Goal: Task Accomplishment & Management: Complete application form

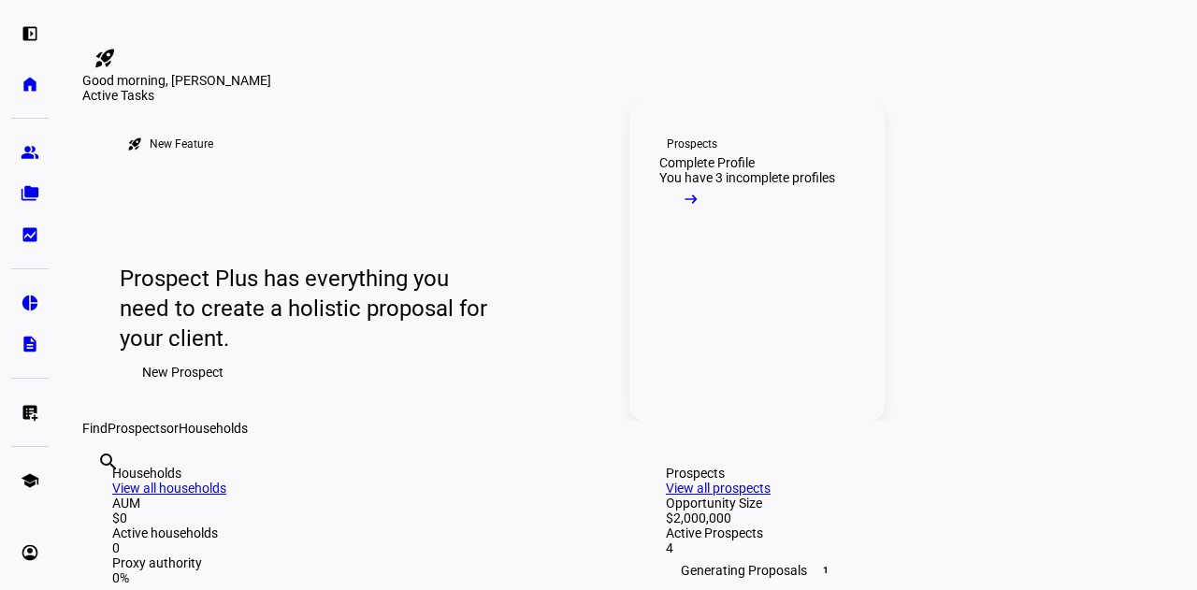
click at [723, 222] on span at bounding box center [691, 203] width 64 height 37
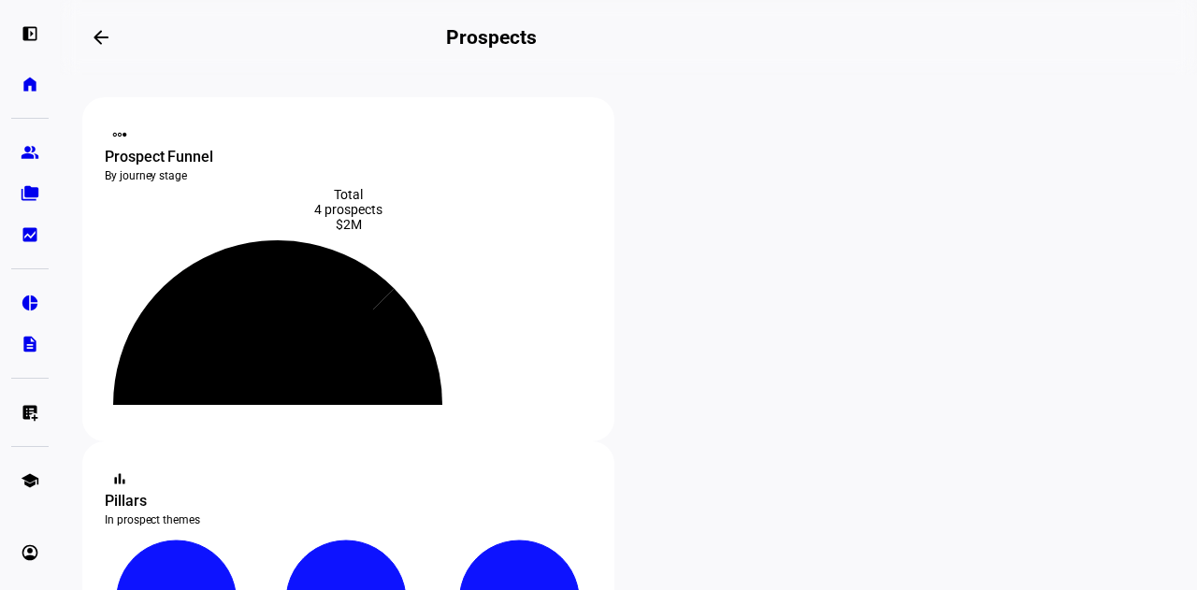
click at [409, 232] on div "$2M" at bounding box center [348, 224] width 487 height 15
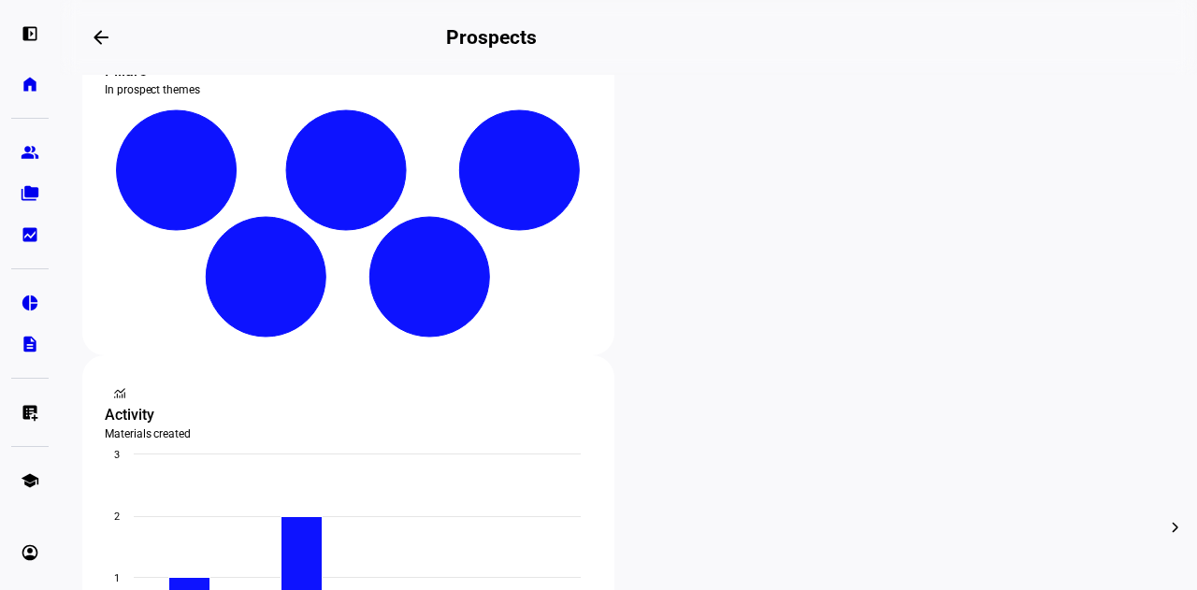
scroll to position [432, 0]
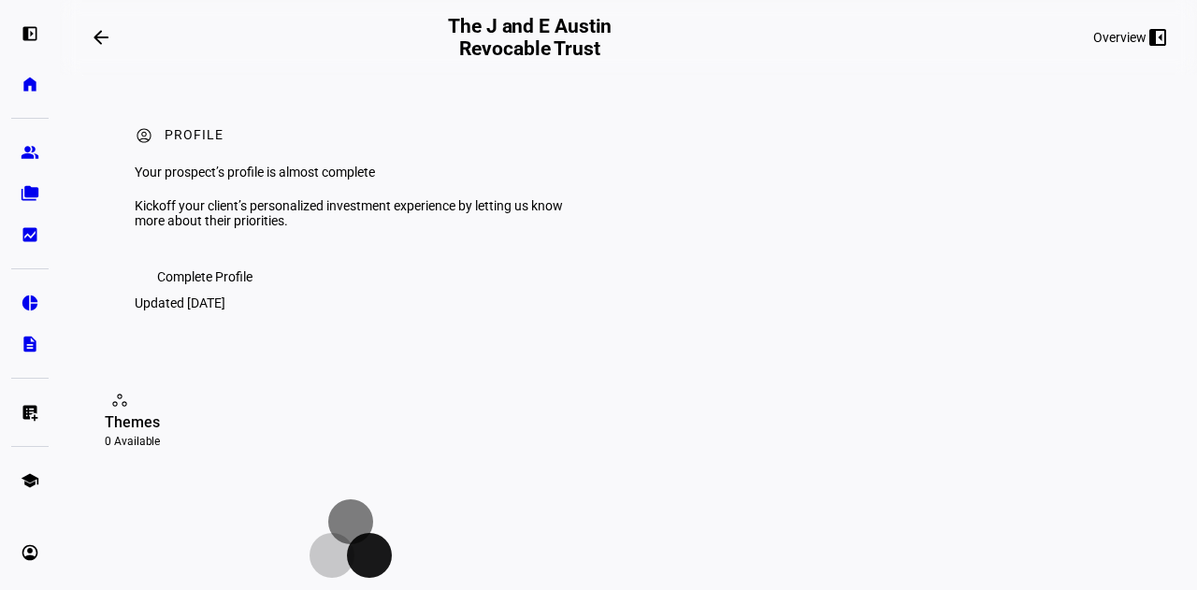
click at [100, 43] on mat-icon "arrow_backwards" at bounding box center [101, 37] width 22 height 22
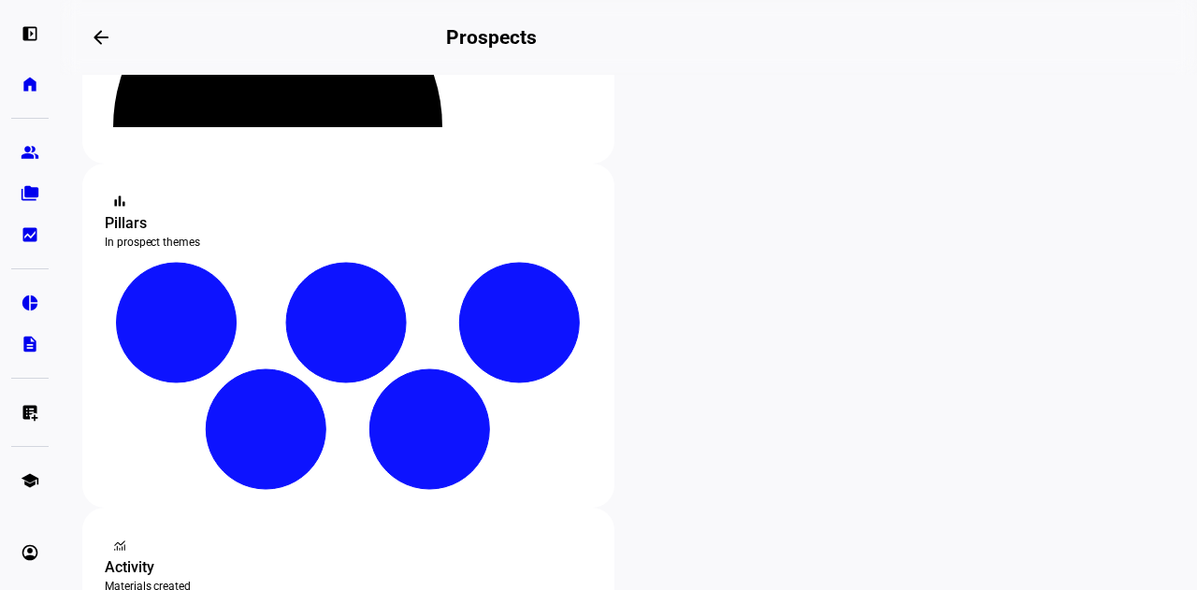
scroll to position [269, 0]
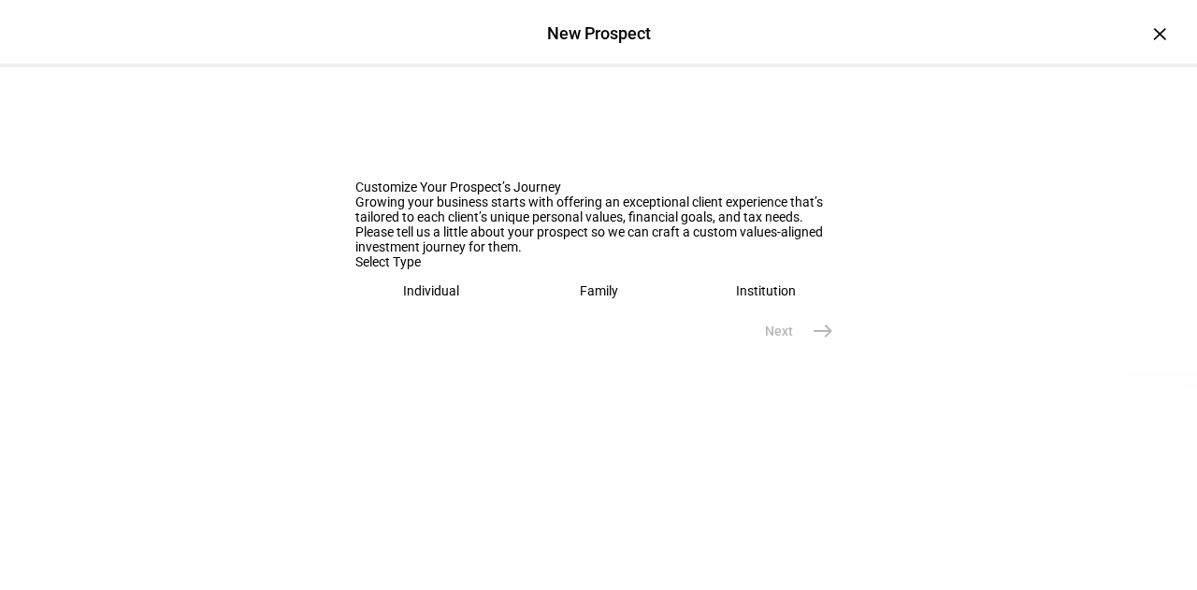
scroll to position [174, 0]
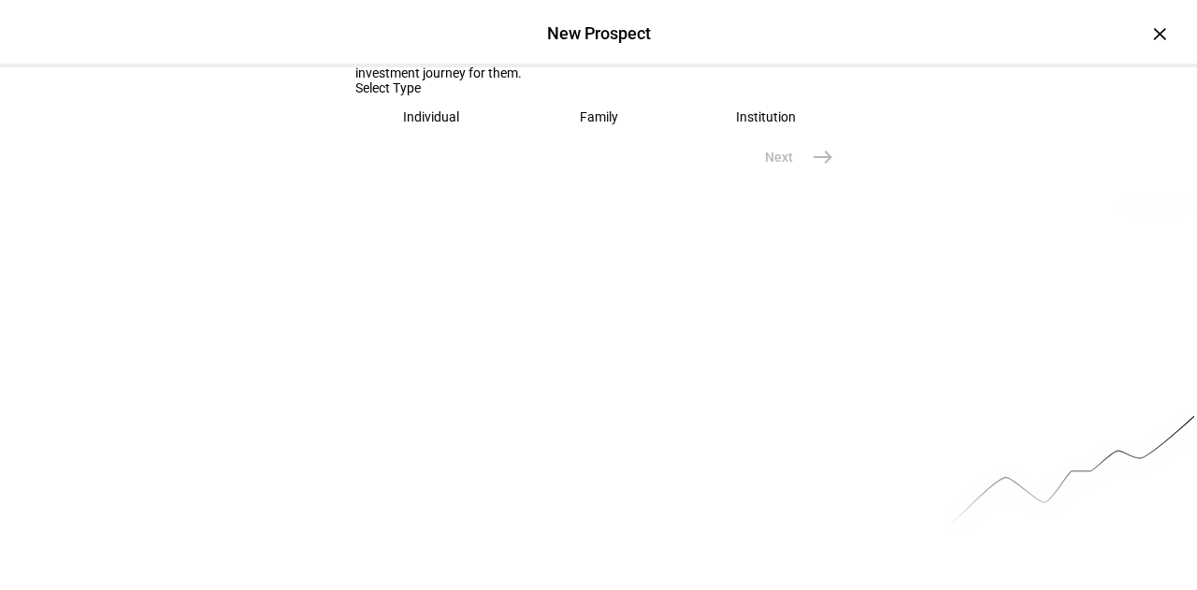
click at [447, 138] on eth-mega-radio-button "Individual" at bounding box center [431, 116] width 152 height 43
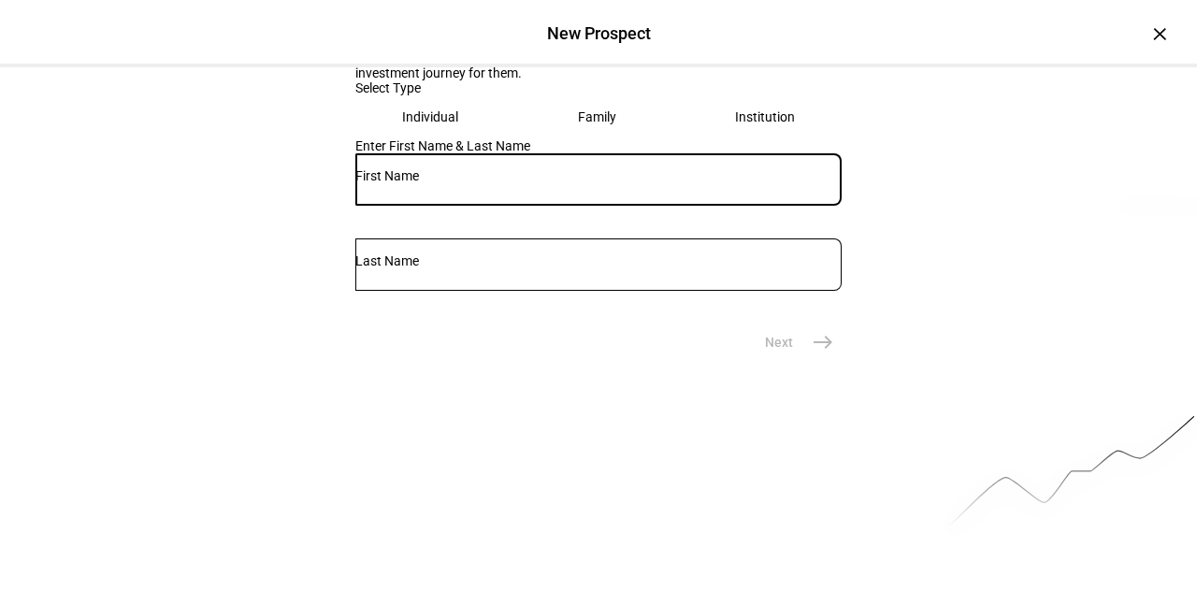
click at [495, 183] on input "text" at bounding box center [598, 175] width 486 height 15
type input "[PERSON_NAME]"
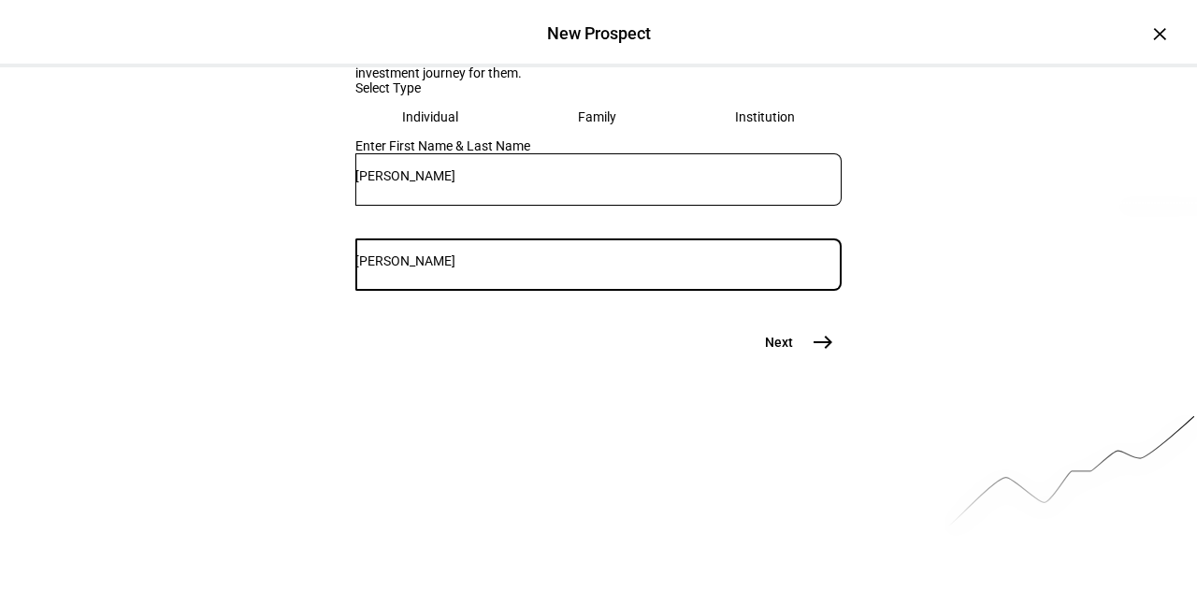
type input "[PERSON_NAME]"
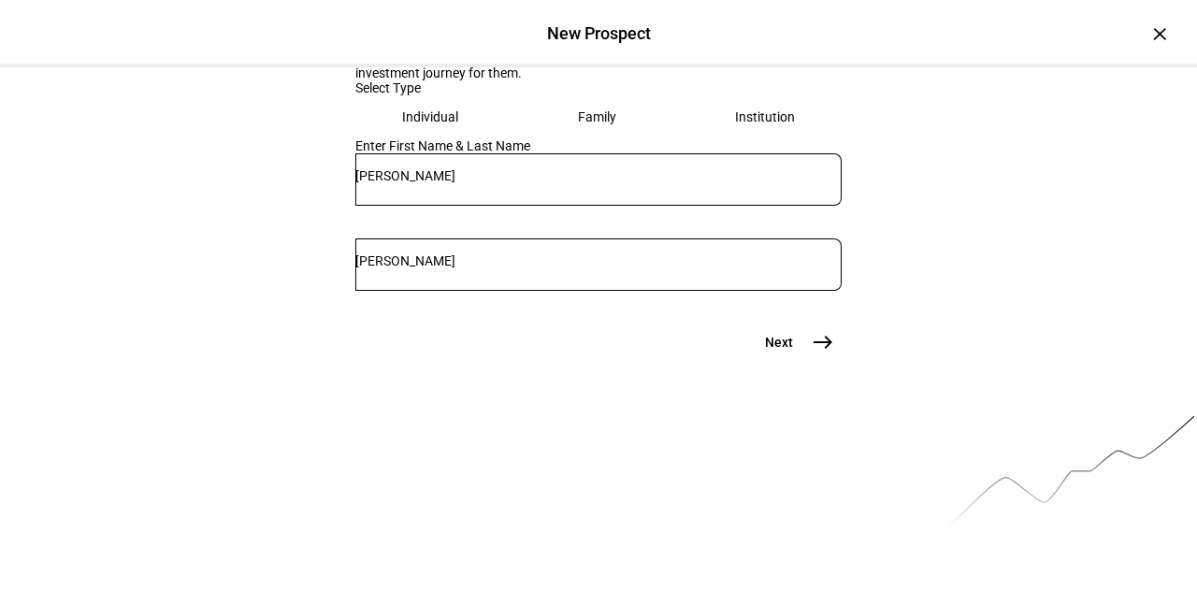
click at [814, 353] on mat-icon "east" at bounding box center [822, 342] width 22 height 22
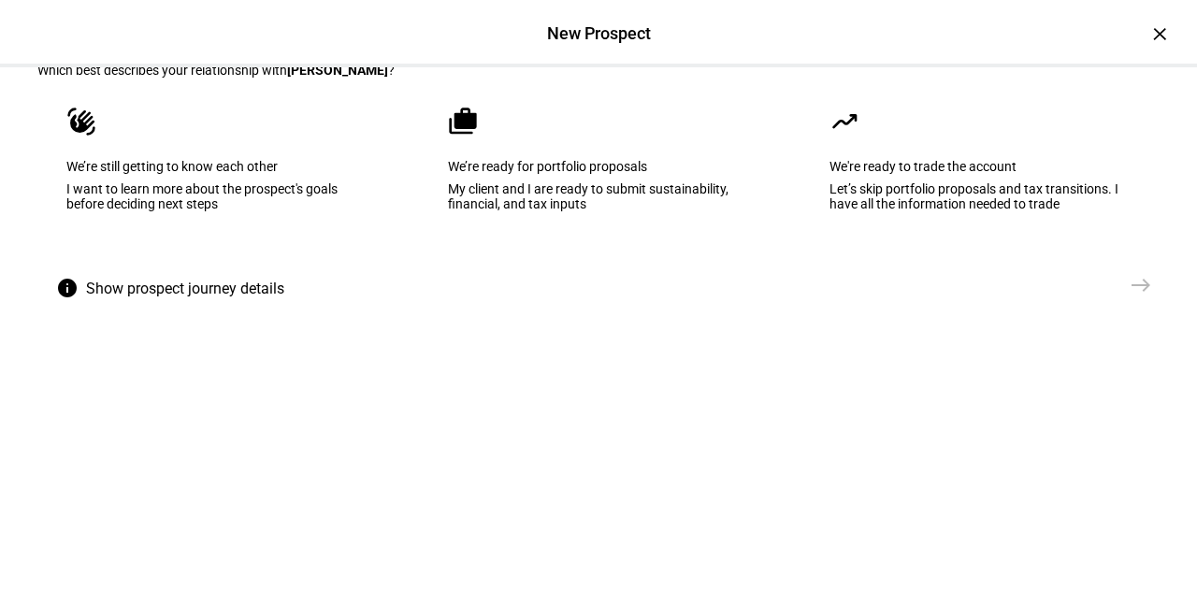
scroll to position [103, 0]
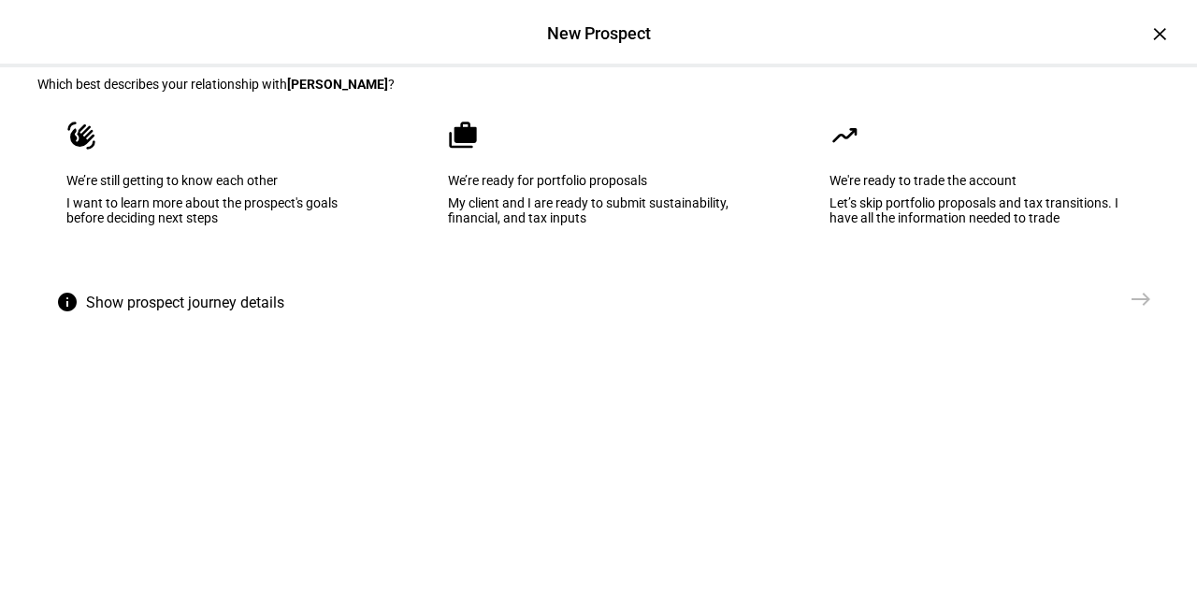
click at [533, 188] on div "We’re ready for portfolio proposals" at bounding box center [598, 180] width 301 height 15
click at [1137, 310] on mat-icon "east" at bounding box center [1140, 299] width 22 height 22
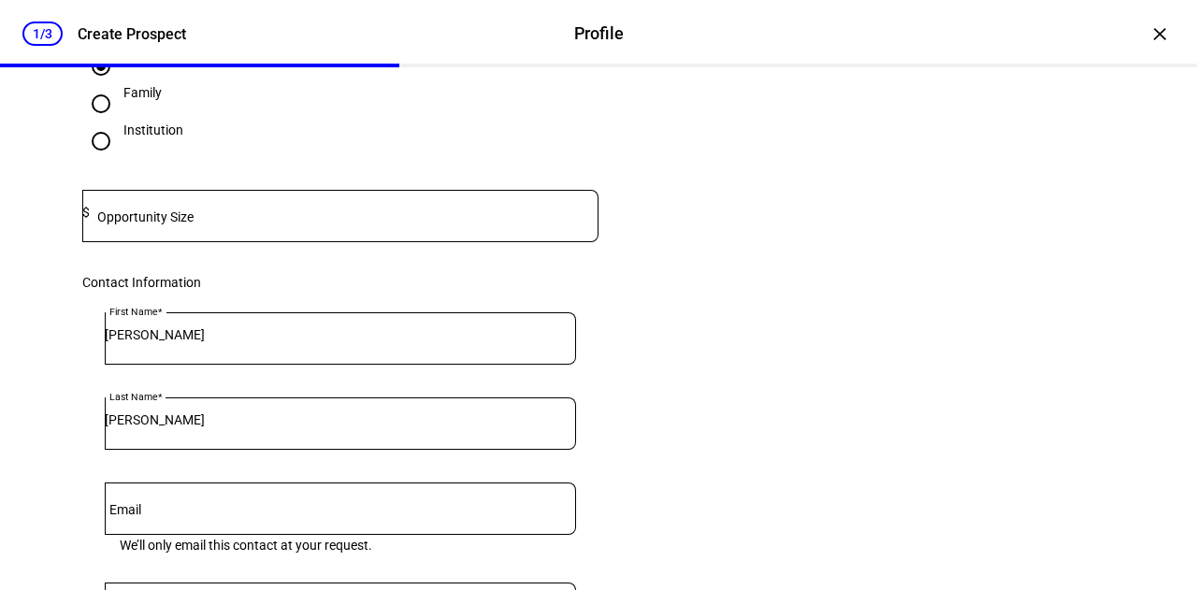
scroll to position [198, 0]
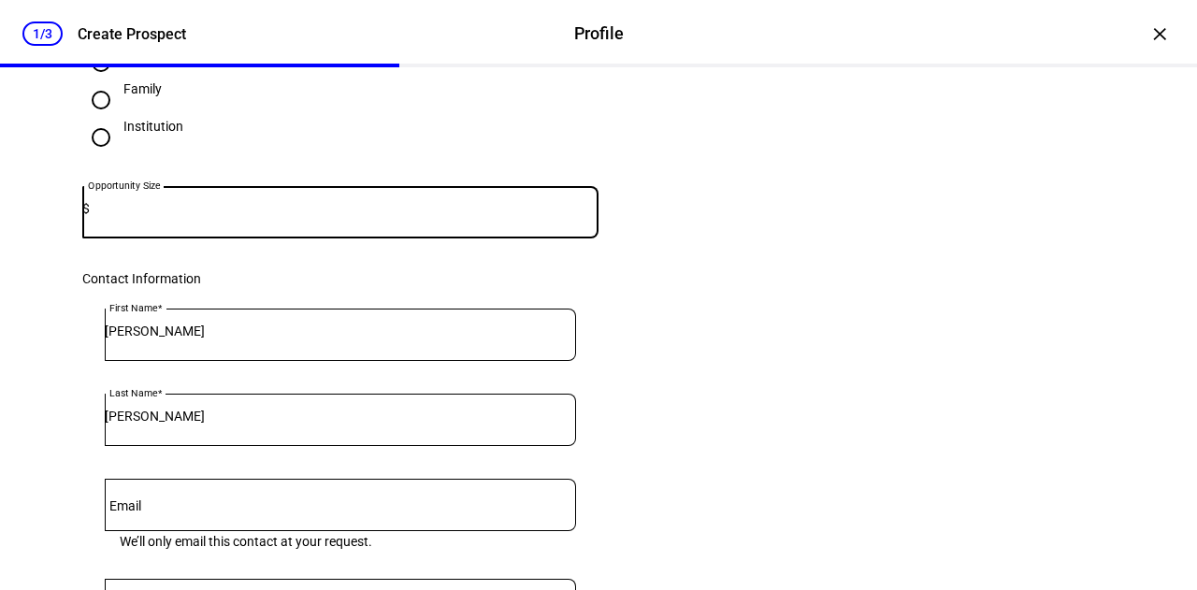
click at [232, 216] on input at bounding box center [344, 208] width 509 height 15
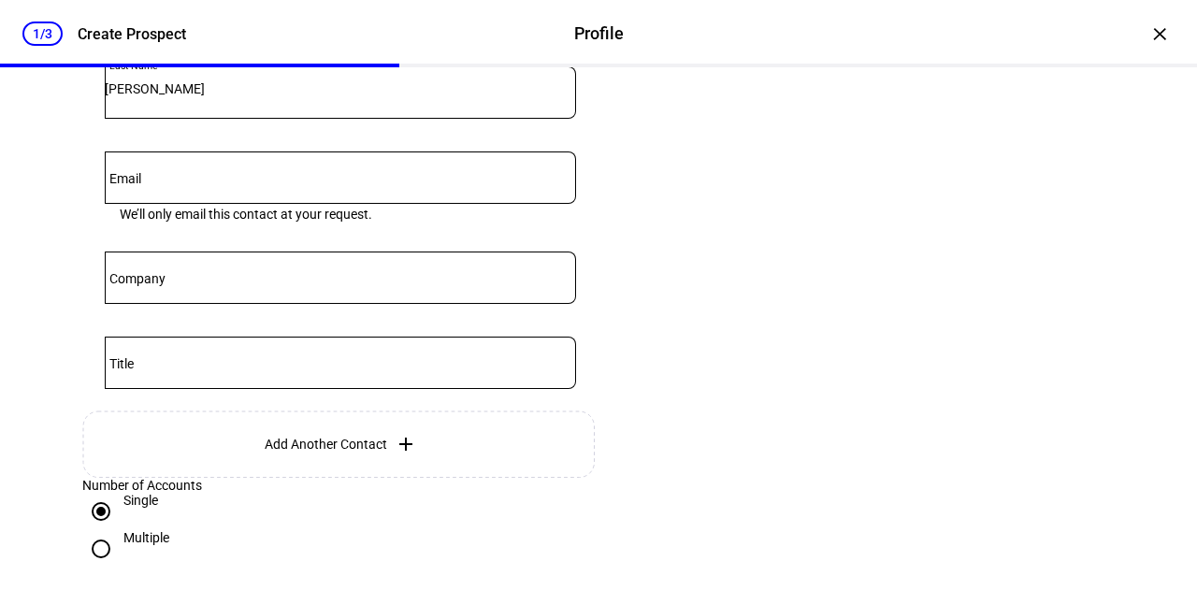
type input "250,000"
click at [196, 204] on div at bounding box center [340, 177] width 471 height 52
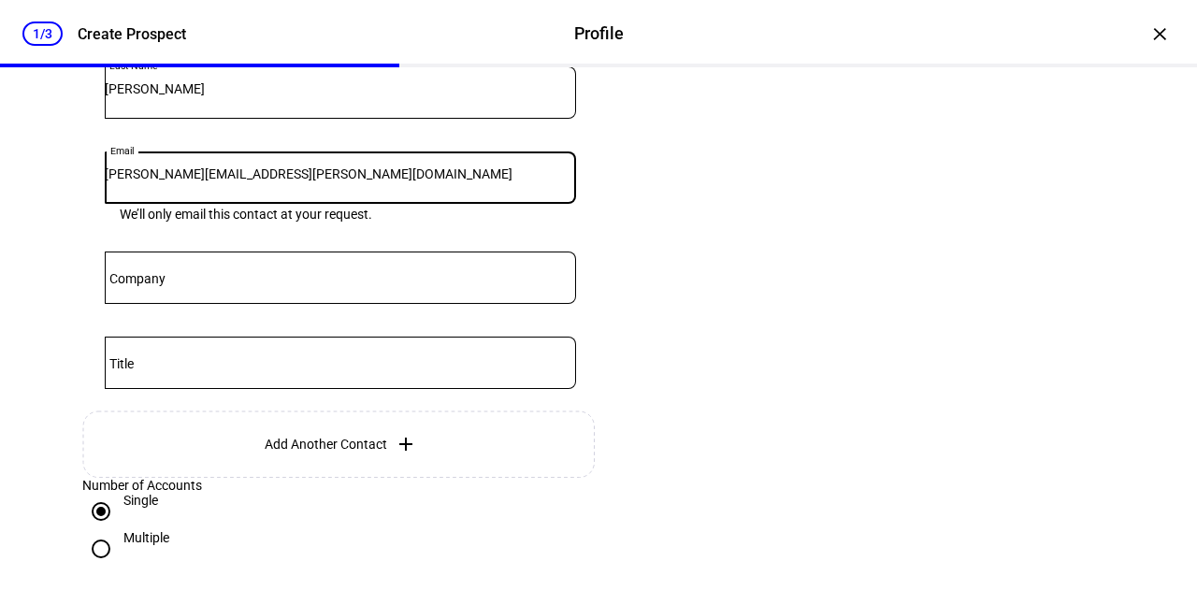
type input "[PERSON_NAME][EMAIL_ADDRESS][PERSON_NAME][DOMAIN_NAME]"
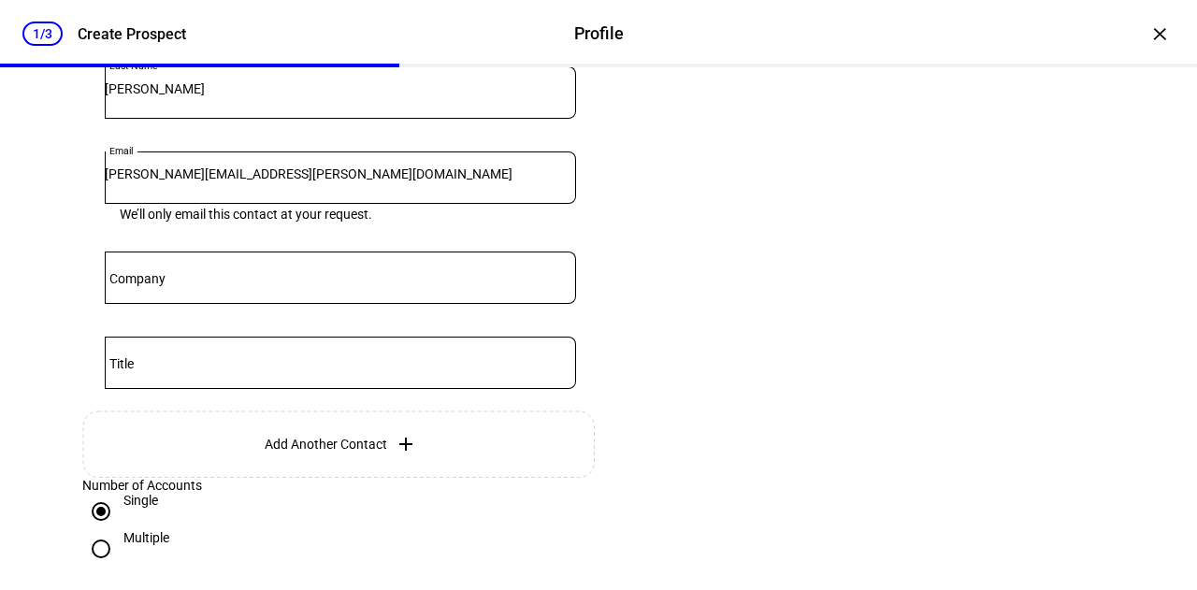
click at [1108, 473] on eth-form-card "Prospect Information Tell us a bit of information to help us better understand …" at bounding box center [598, 100] width 1122 height 1026
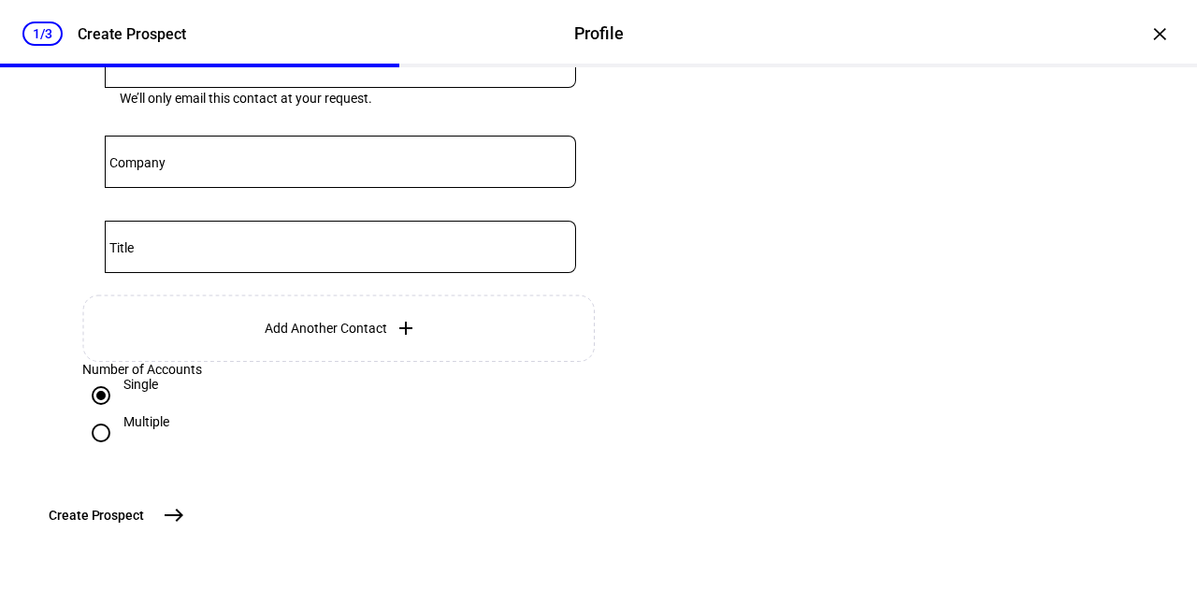
scroll to position [788, 0]
click at [185, 507] on mat-icon "east" at bounding box center [174, 515] width 22 height 22
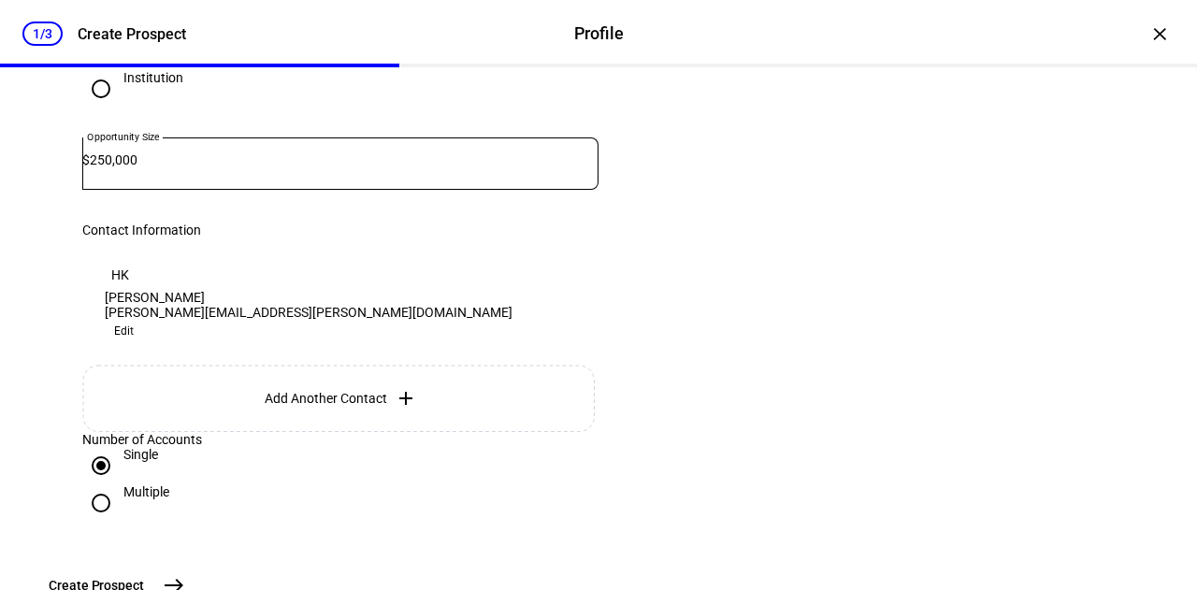
scroll to position [426, 0]
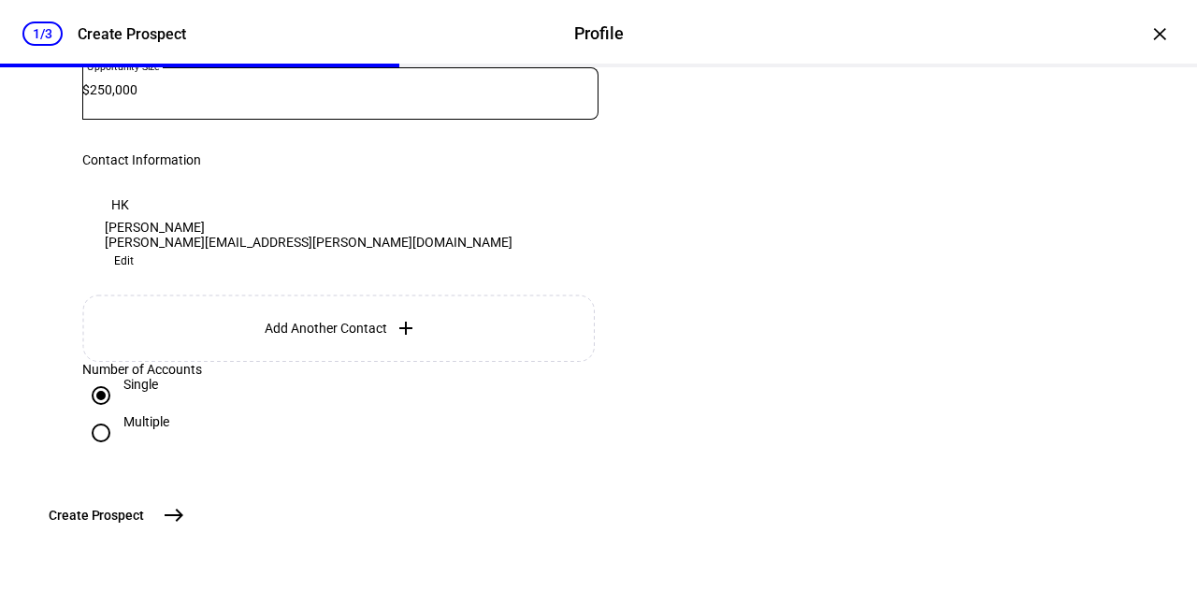
click at [185, 511] on mat-icon "east" at bounding box center [174, 515] width 22 height 22
click at [185, 506] on mat-icon "east" at bounding box center [174, 515] width 22 height 22
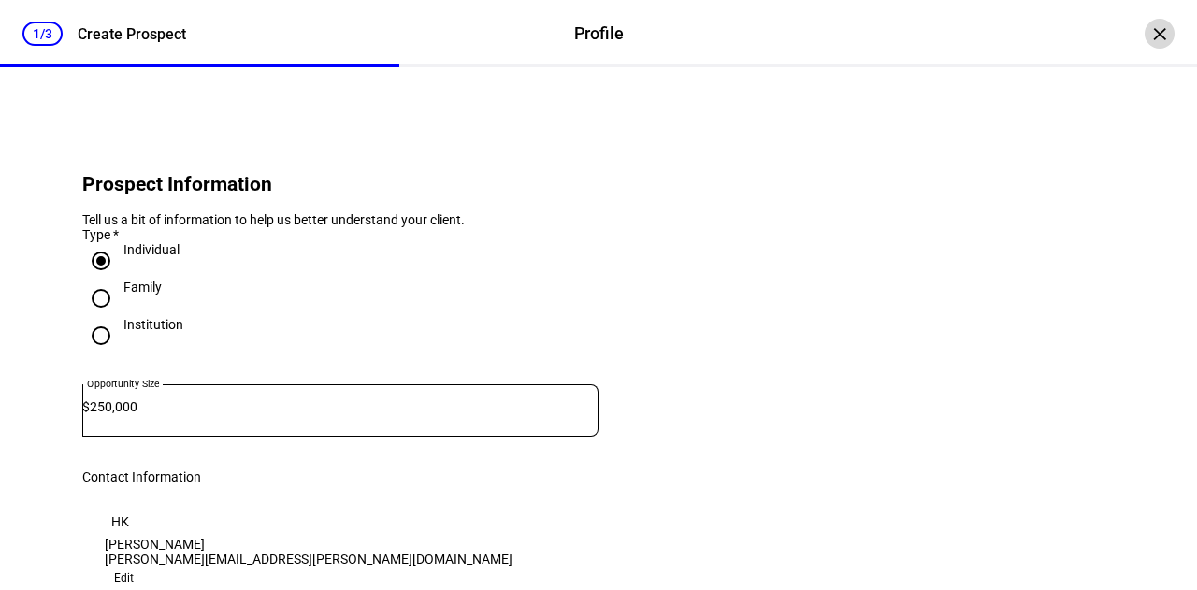
click at [1144, 33] on div "×" at bounding box center [1159, 34] width 30 height 30
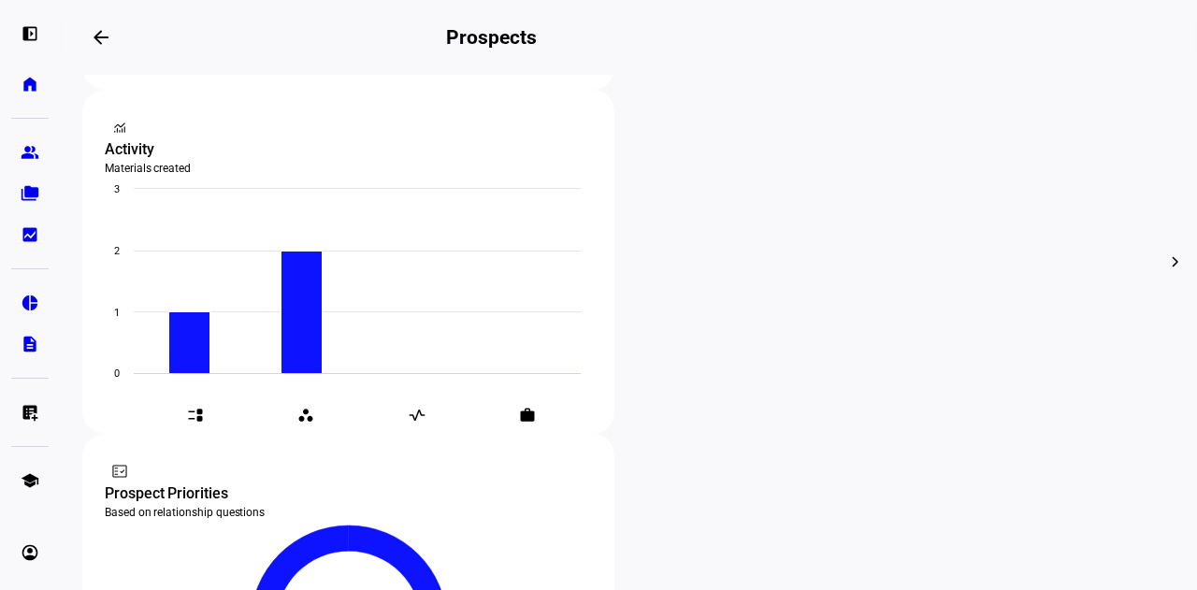
scroll to position [503, 0]
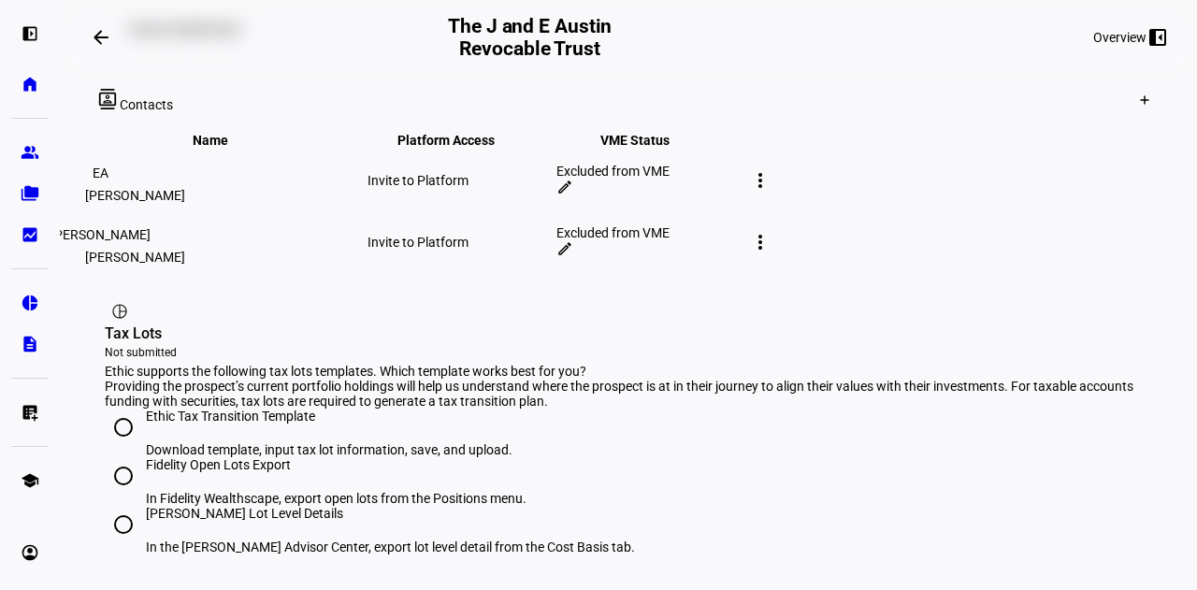
scroll to position [1198, 0]
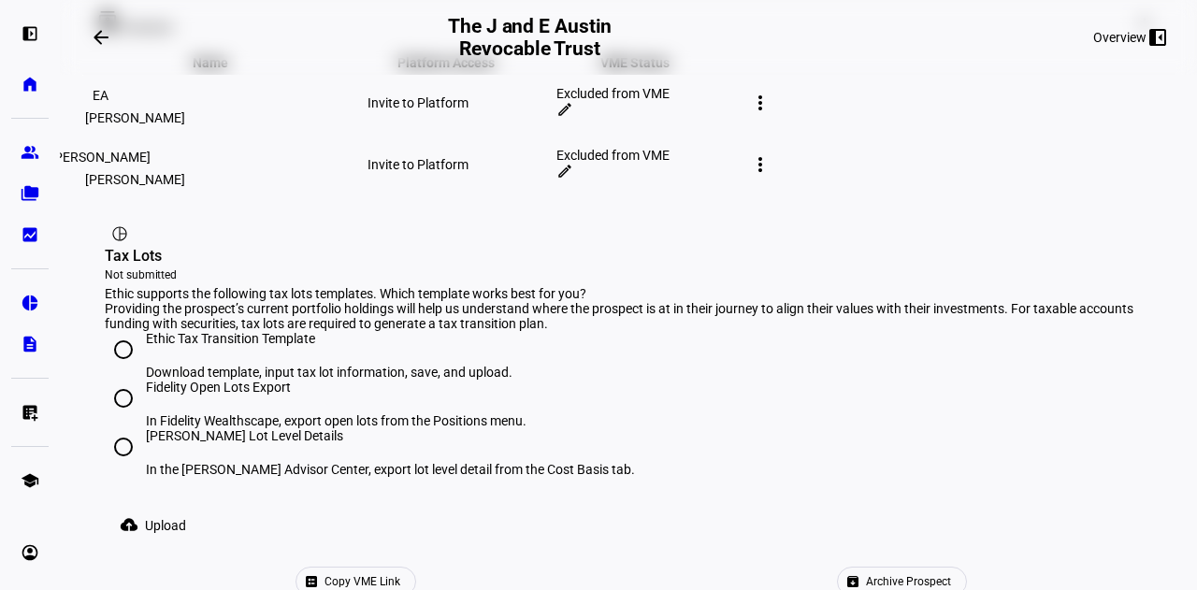
click at [400, 567] on span "Copy VME Link" at bounding box center [362, 581] width 76 height 28
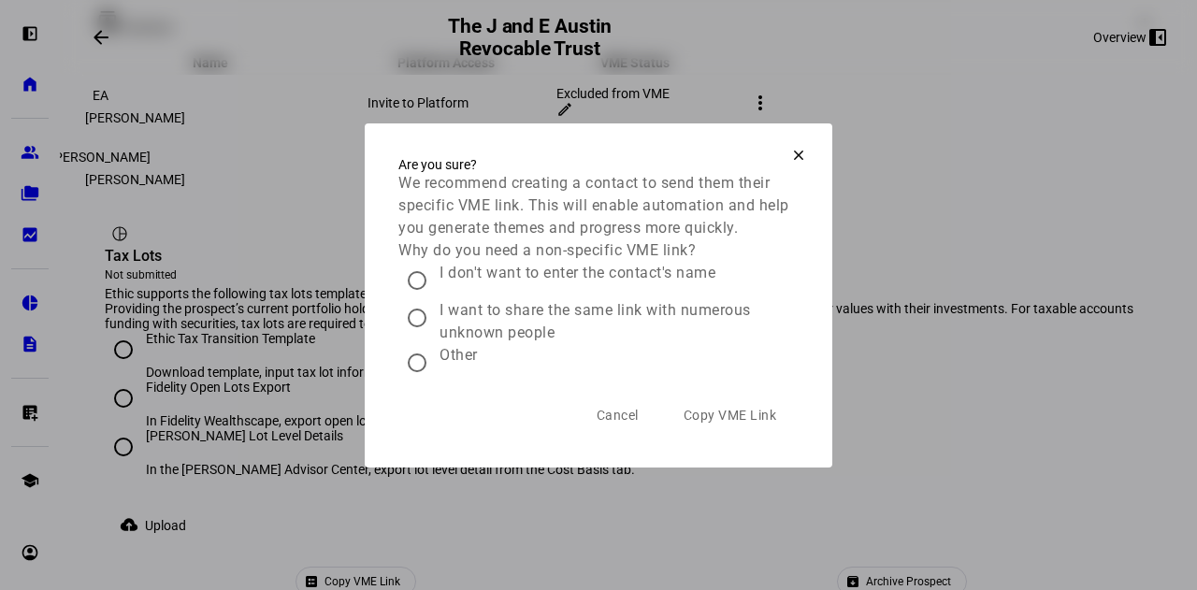
click at [728, 423] on span "Copy VME Link" at bounding box center [729, 415] width 93 height 15
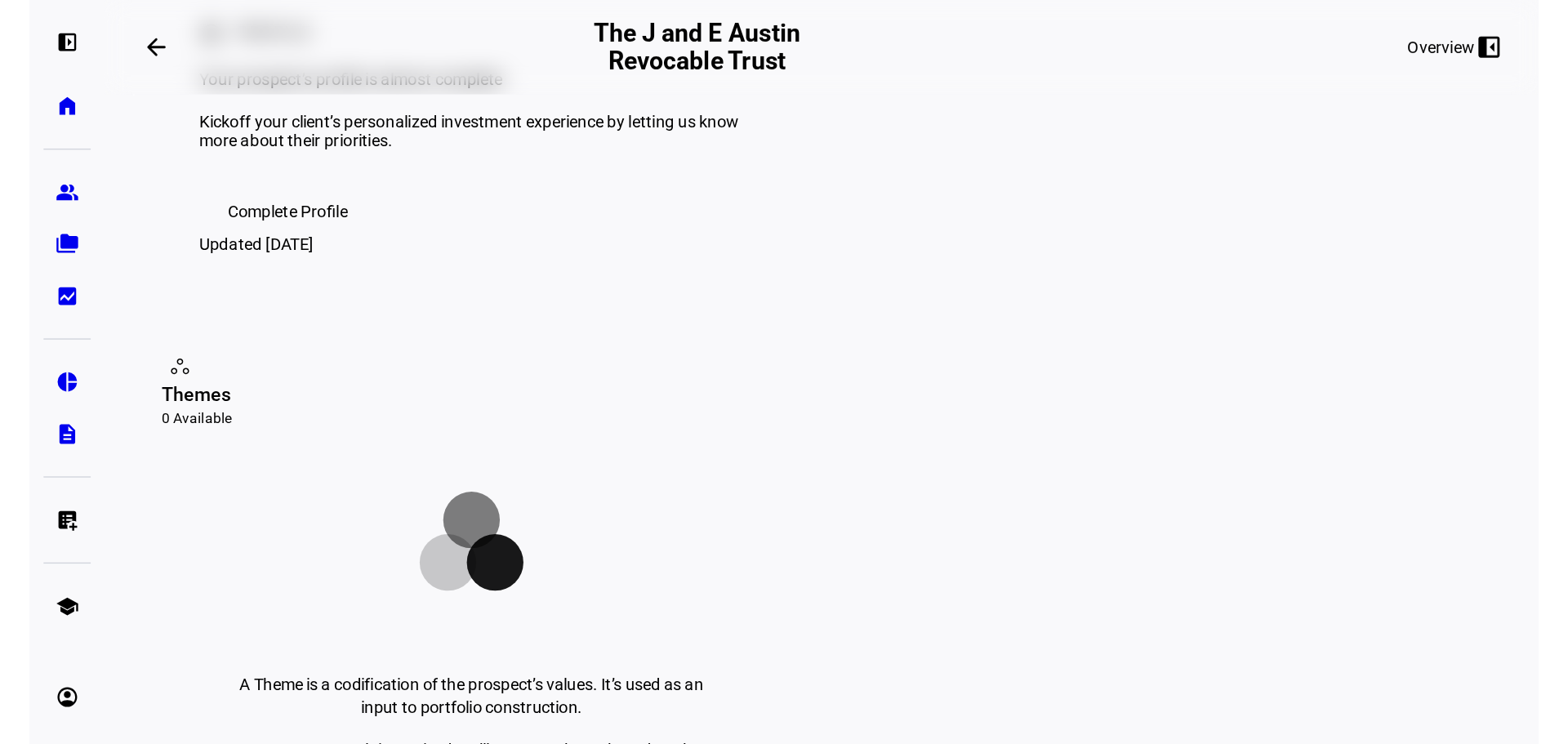
scroll to position [0, 0]
